Goal: Task Accomplishment & Management: Manage account settings

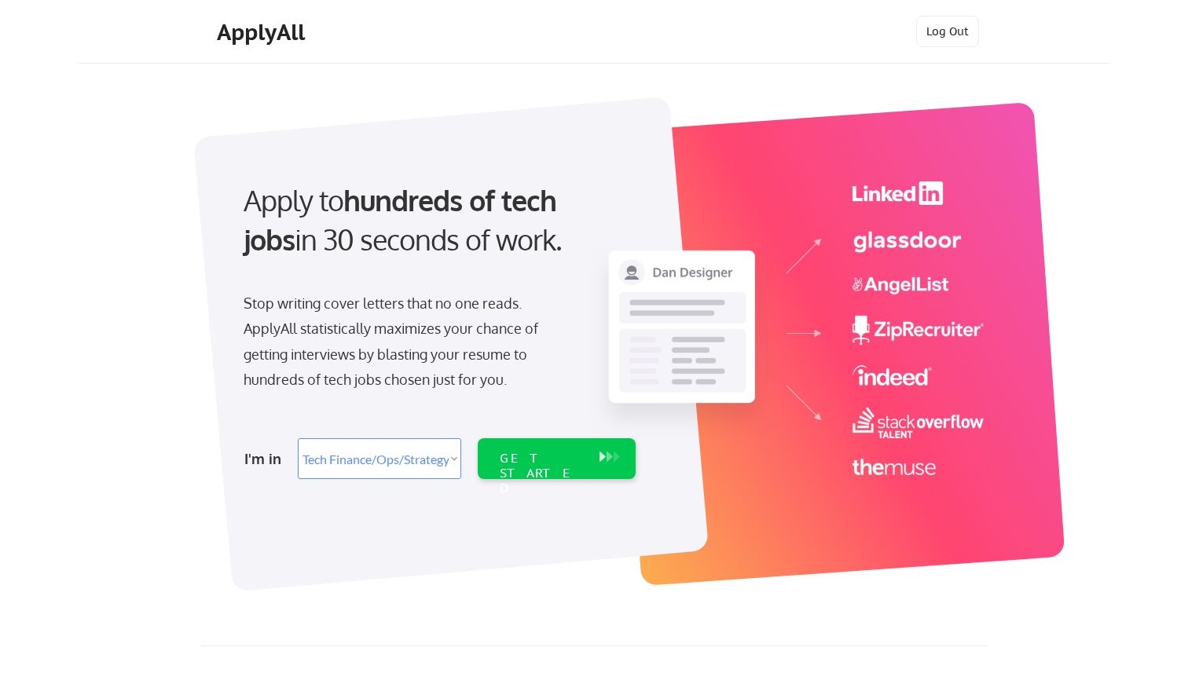
select select ""tech_finance_biz_ops_cos""
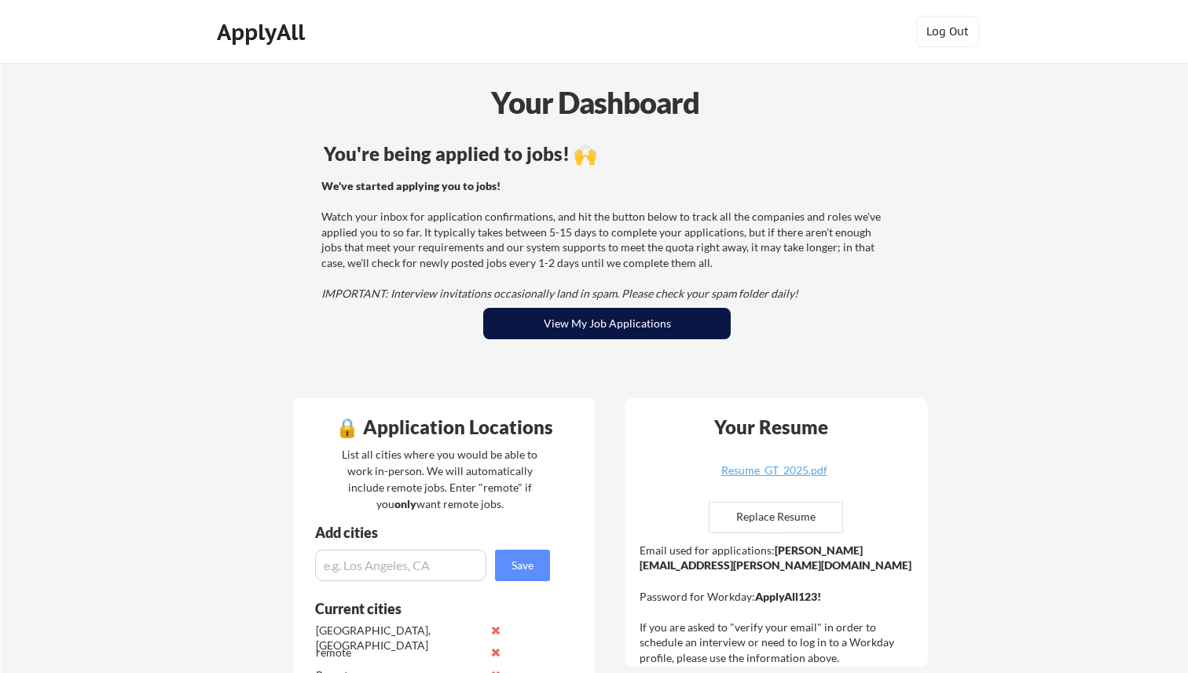
click at [579, 325] on button "View My Job Applications" at bounding box center [607, 323] width 248 height 31
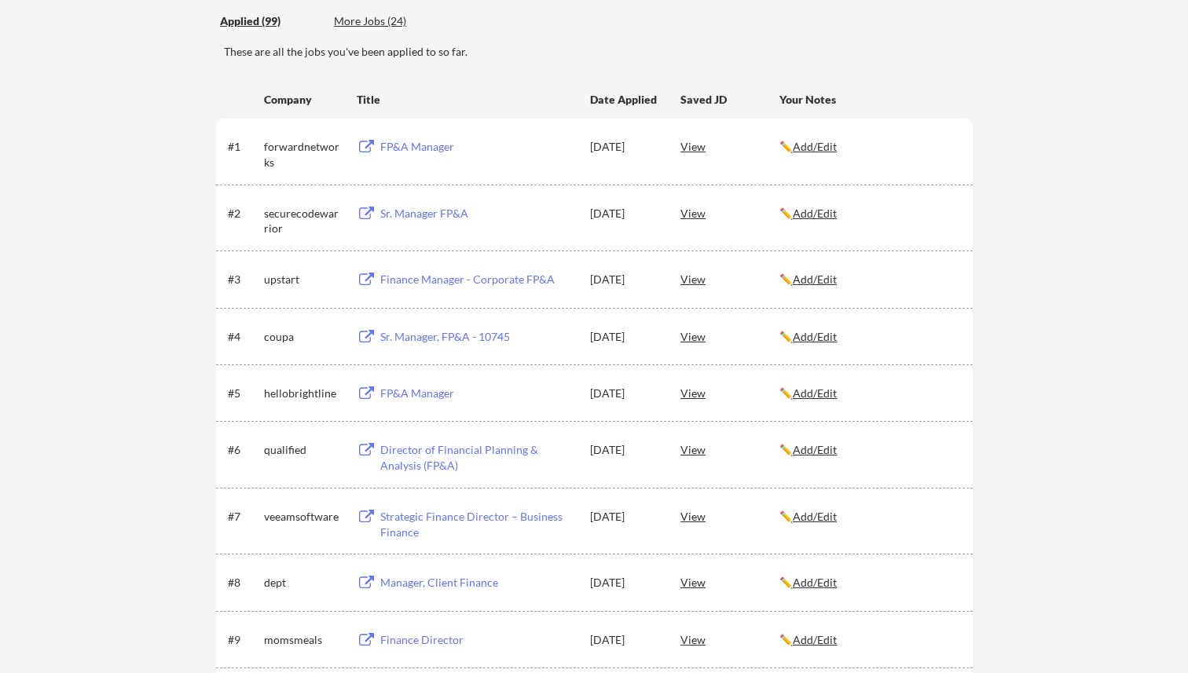
scroll to position [5584, 0]
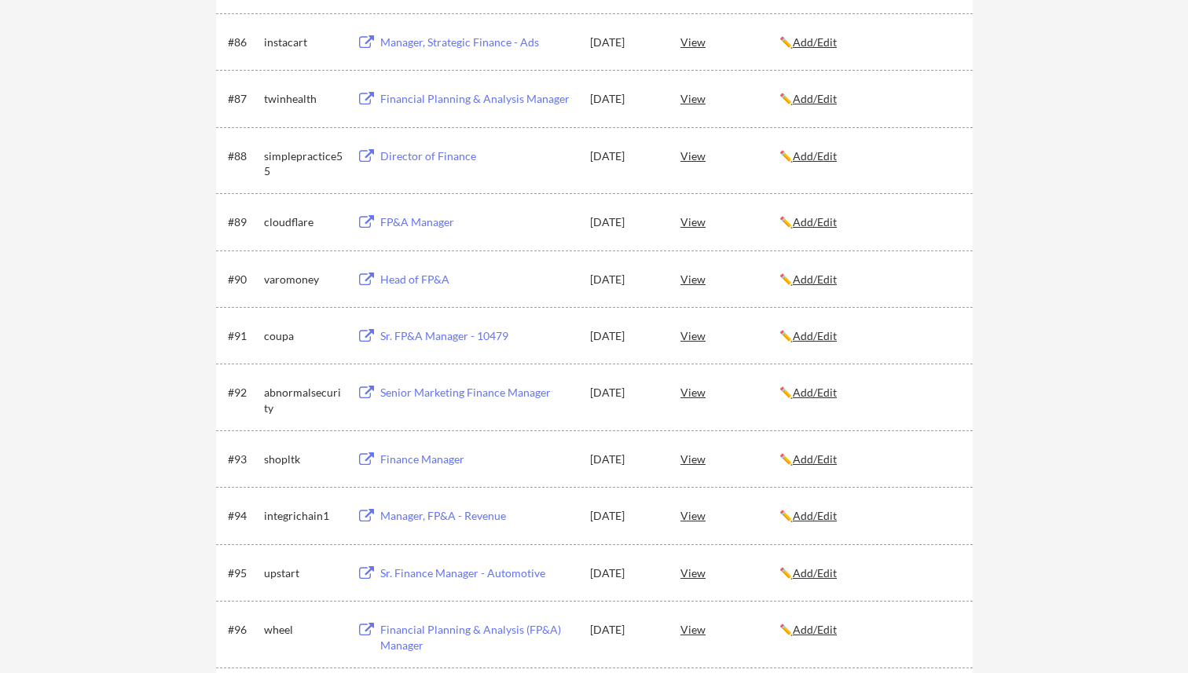
click at [439, 336] on div "Sr. FP&A Manager - 10479" at bounding box center [477, 336] width 195 height 16
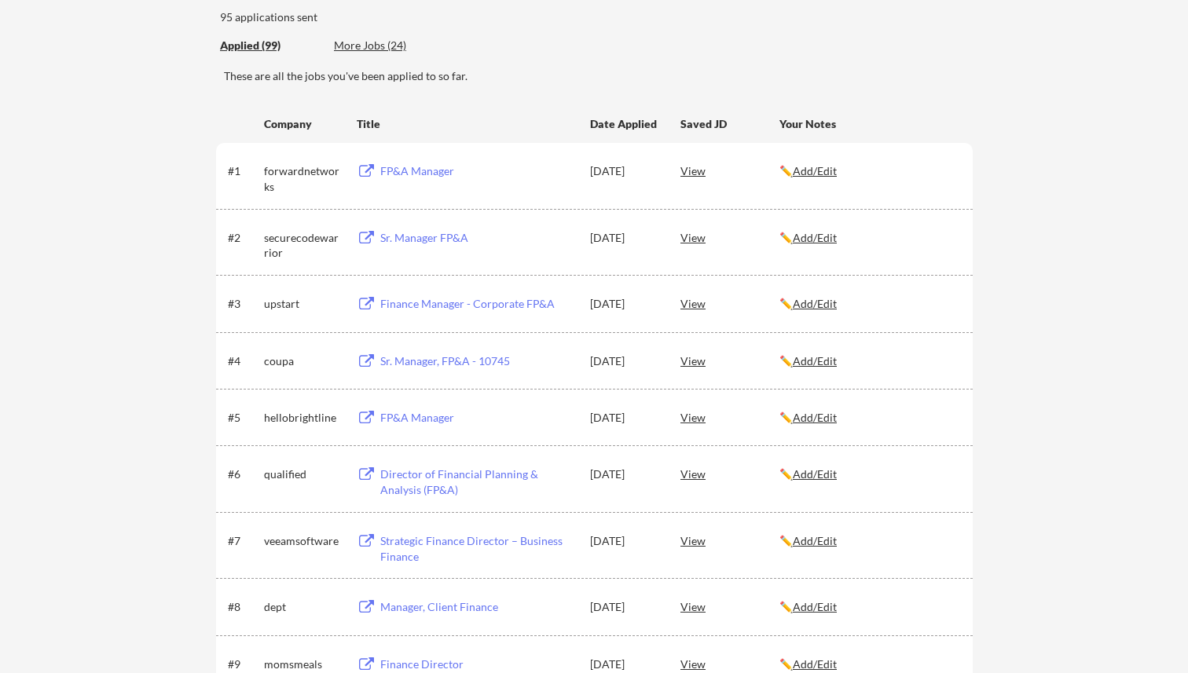
scroll to position [142, 0]
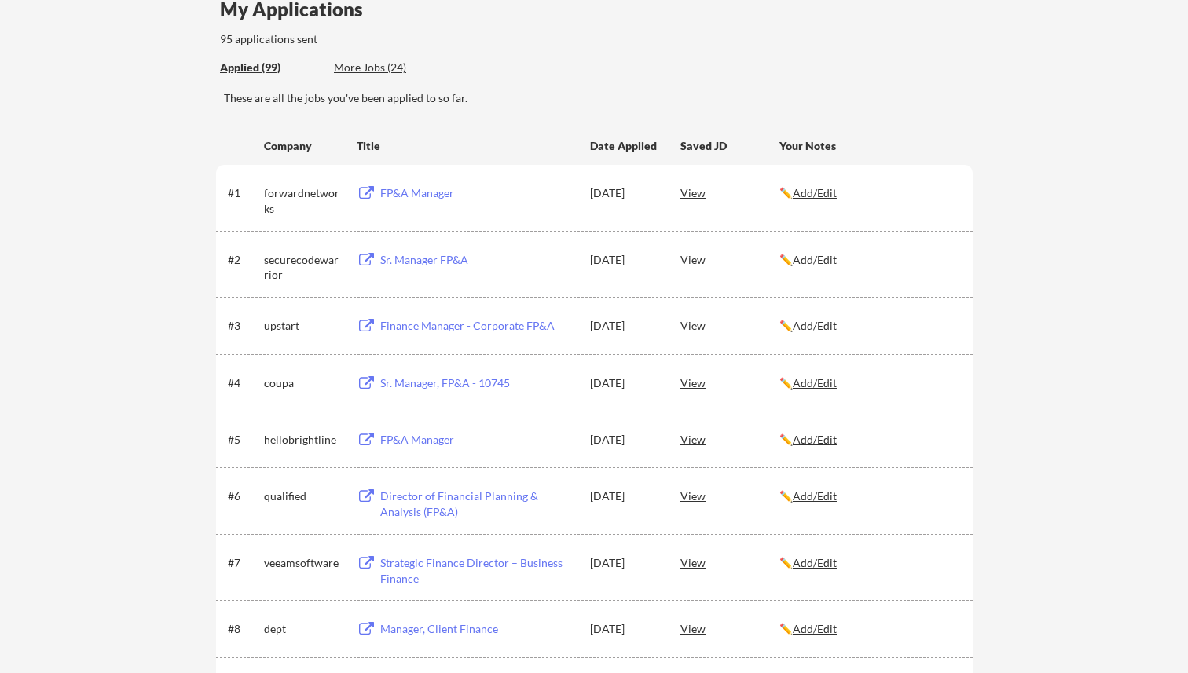
click at [457, 376] on div "Sr. Manager, FP&A - 10745" at bounding box center [477, 384] width 195 height 16
